Goal: Information Seeking & Learning: Stay updated

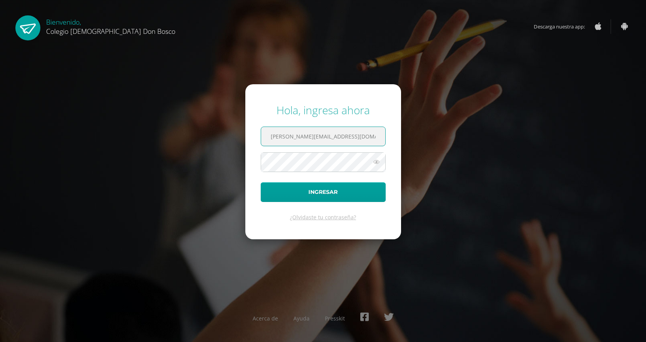
click at [349, 140] on input "c.chavez.1bdb@gmail.com" at bounding box center [323, 136] width 124 height 19
type input "l.chavez.3cdb@gmail.com"
click at [325, 192] on button "Ingresar" at bounding box center [323, 192] width 125 height 20
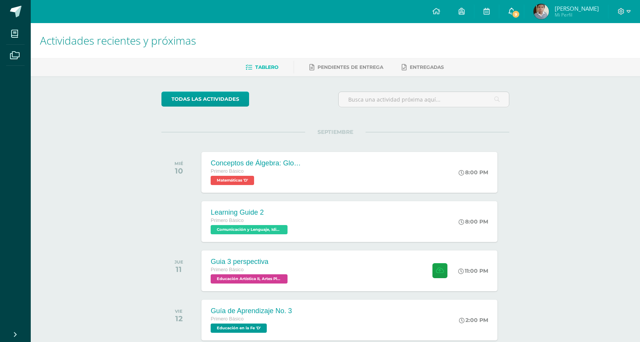
click at [518, 11] on link "9" at bounding box center [511, 11] width 25 height 23
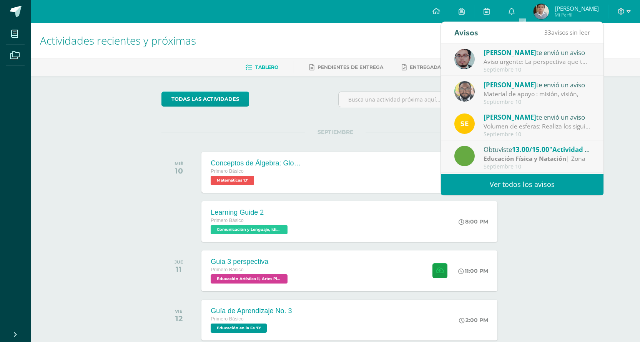
click at [532, 56] on div "[PERSON_NAME] te envió un aviso" at bounding box center [537, 52] width 107 height 10
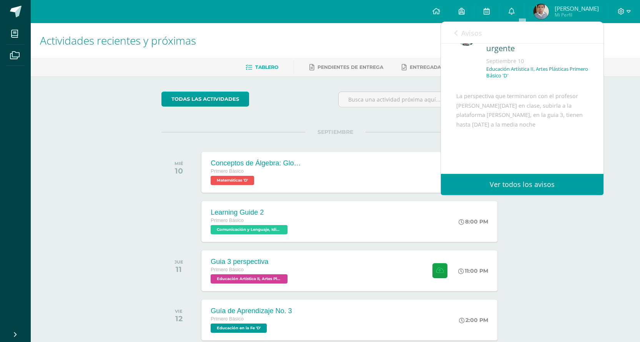
scroll to position [66, 0]
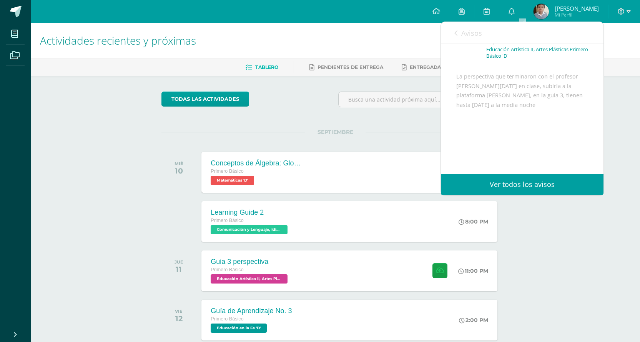
click at [459, 31] on link "Avisos" at bounding box center [468, 33] width 28 height 22
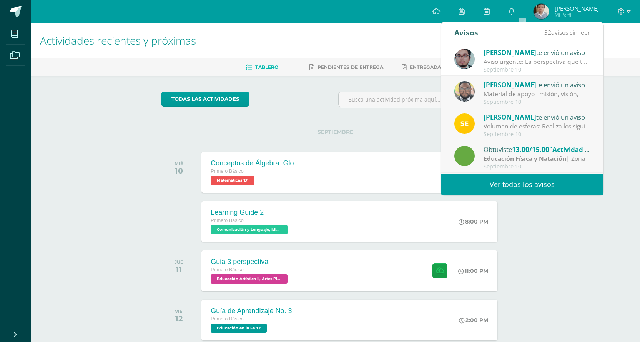
click at [505, 85] on div "[PERSON_NAME] te envió un aviso" at bounding box center [537, 85] width 107 height 10
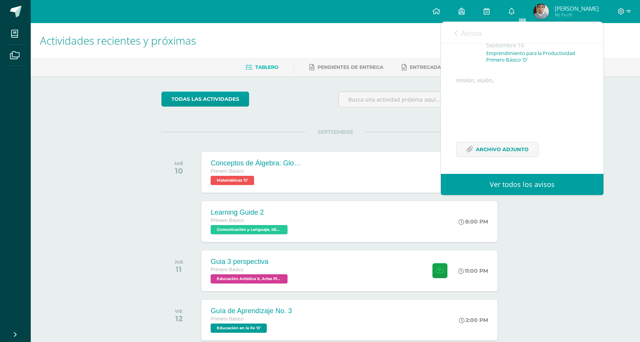
scroll to position [62, 0]
click at [456, 30] on icon at bounding box center [455, 33] width 3 height 6
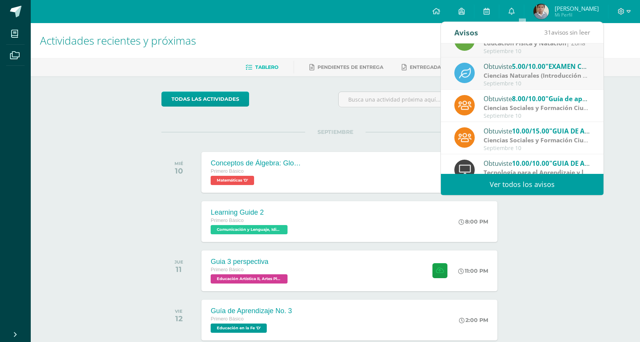
scroll to position [128, 0]
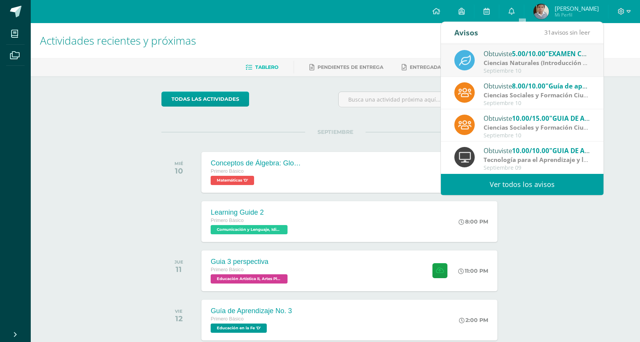
click at [529, 188] on link "Ver todos los avisos" at bounding box center [522, 184] width 163 height 21
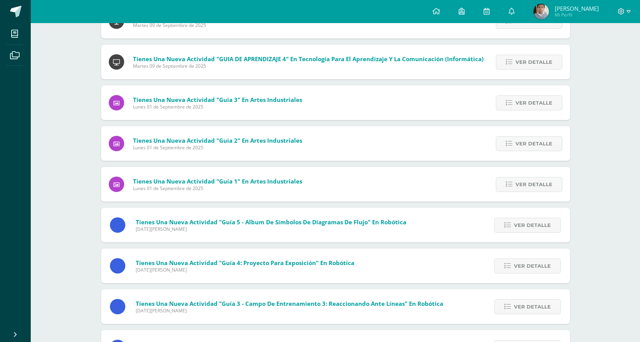
scroll to position [334, 0]
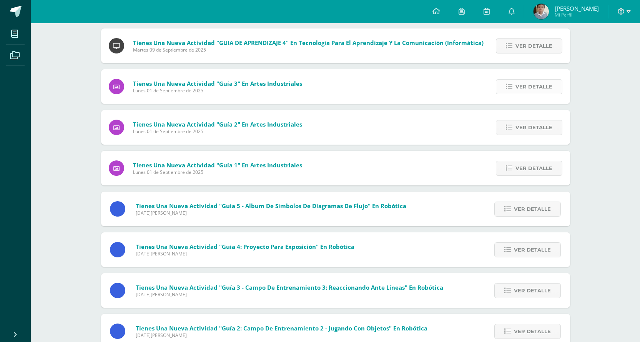
click at [502, 86] on link "Ver detalle" at bounding box center [529, 86] width 66 height 15
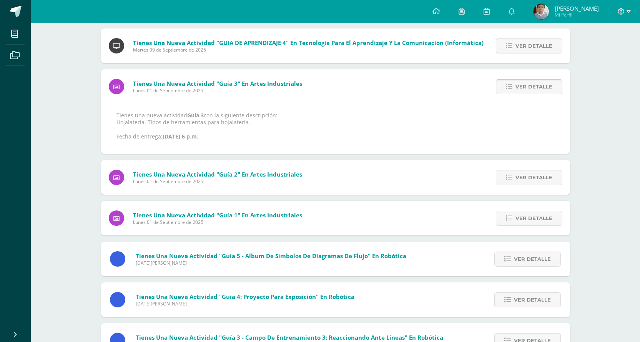
click at [519, 91] on span "Ver detalle" at bounding box center [533, 87] width 37 height 14
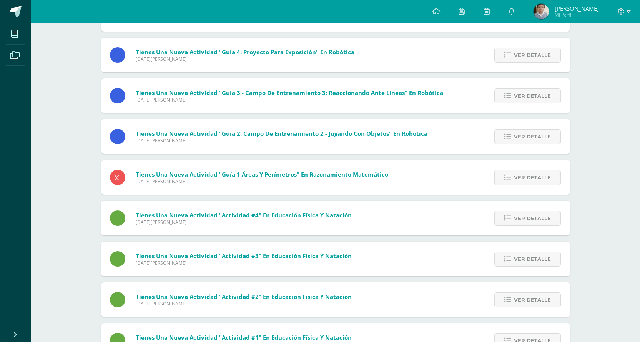
scroll to position [573, 0]
